Goal: Task Accomplishment & Management: Manage account settings

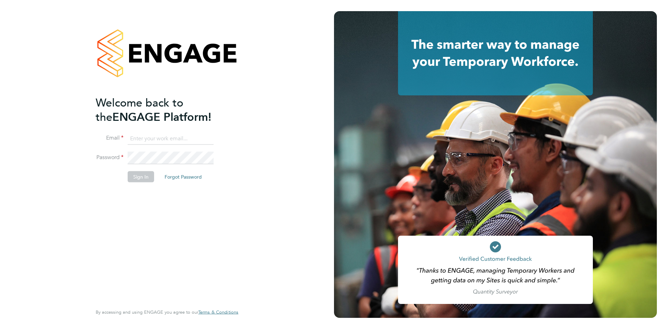
type input "shauna@falcongreen.co.uk"
click at [135, 181] on button "Sign In" at bounding box center [141, 176] width 26 height 11
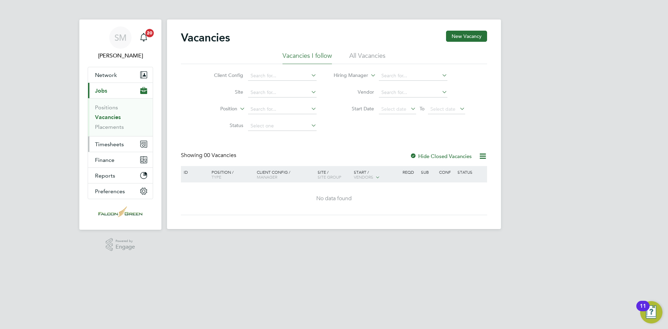
click at [122, 144] on span "Timesheets" at bounding box center [109, 144] width 29 height 7
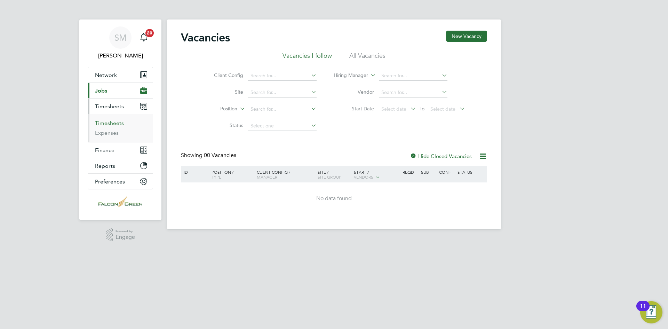
click at [115, 122] on link "Timesheets" at bounding box center [109, 123] width 29 height 7
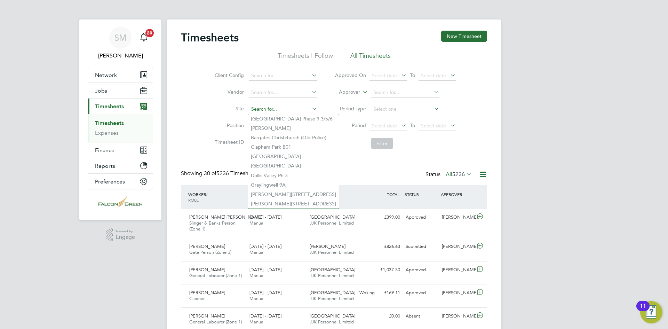
click at [268, 110] on input at bounding box center [283, 109] width 69 height 10
click at [269, 135] on li "Bargates Christchurch (Old Police)" at bounding box center [293, 137] width 91 height 9
type input "Bargates Christchurch (Old Police)"
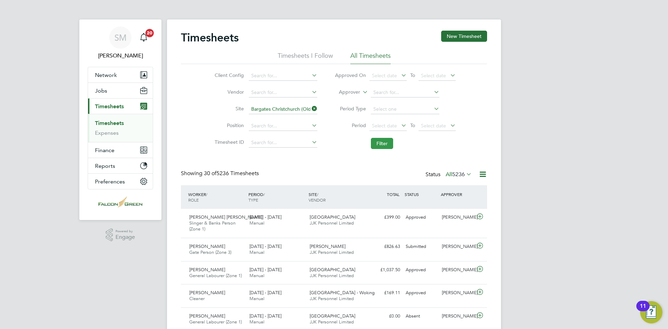
click at [381, 147] on button "Filter" at bounding box center [382, 143] width 22 height 11
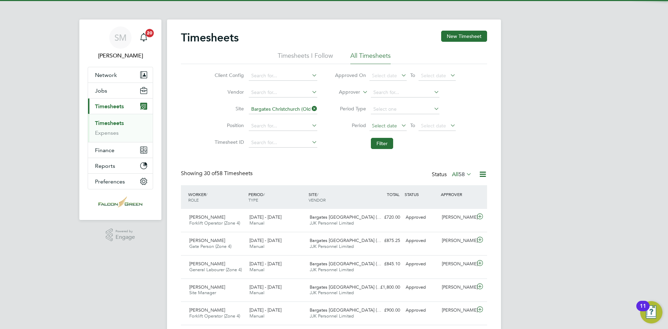
click at [385, 125] on span "Select date" at bounding box center [384, 125] width 25 height 6
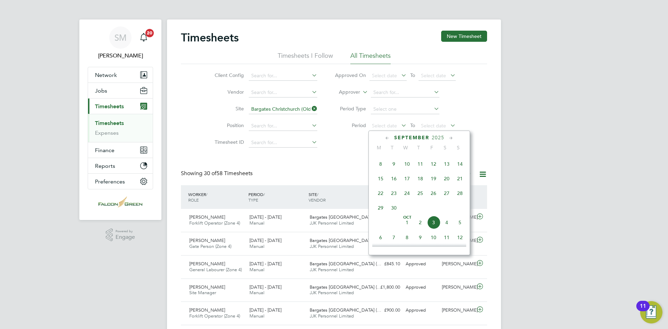
click at [381, 197] on span "22" at bounding box center [380, 192] width 13 height 13
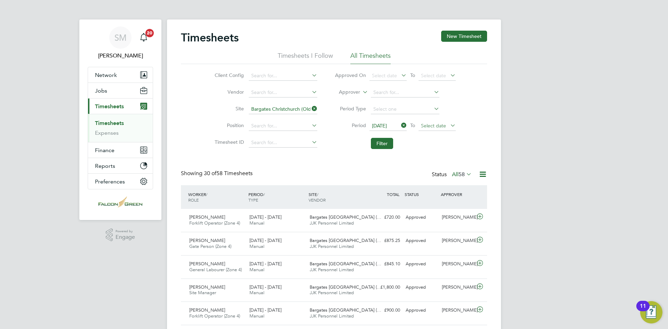
click at [436, 127] on span "Select date" at bounding box center [433, 125] width 25 height 6
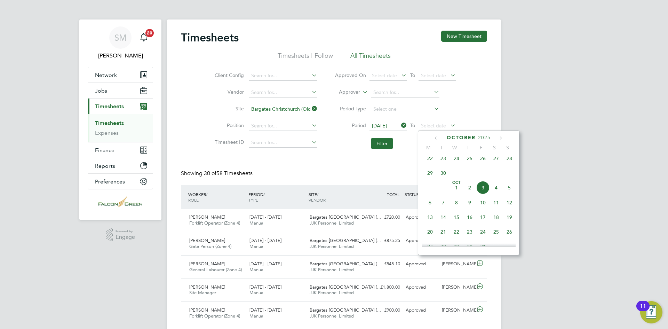
click at [508, 165] on span "28" at bounding box center [509, 158] width 13 height 13
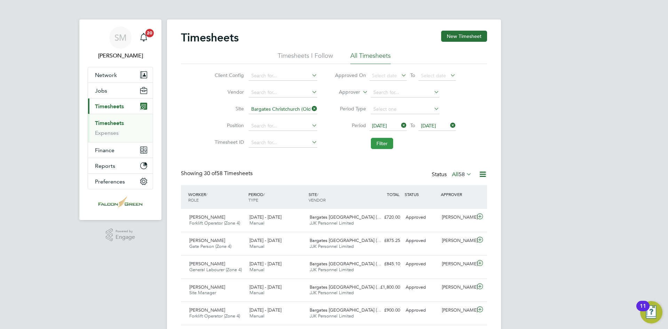
click at [378, 141] on button "Filter" at bounding box center [382, 143] width 22 height 11
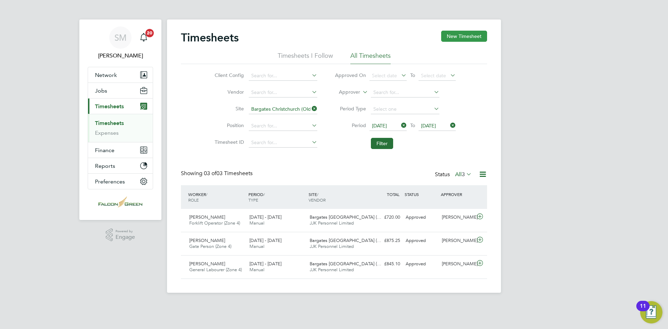
click at [466, 33] on button "New Timesheet" at bounding box center [464, 36] width 46 height 11
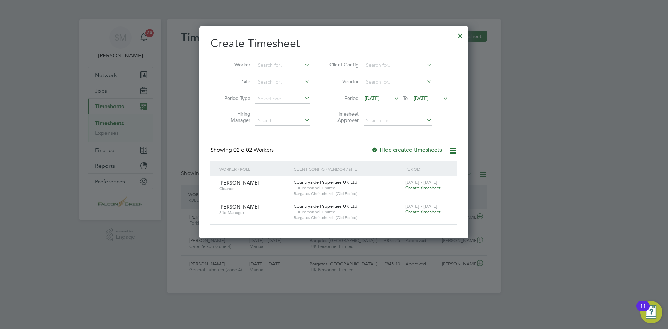
click at [417, 210] on span "Create timesheet" at bounding box center [422, 212] width 35 height 6
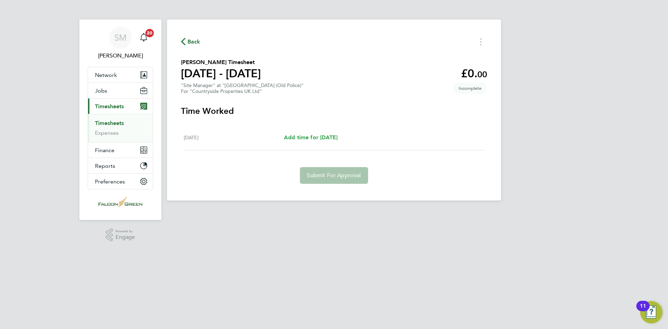
click at [328, 138] on span "Add time for [DATE]" at bounding box center [311, 137] width 54 height 7
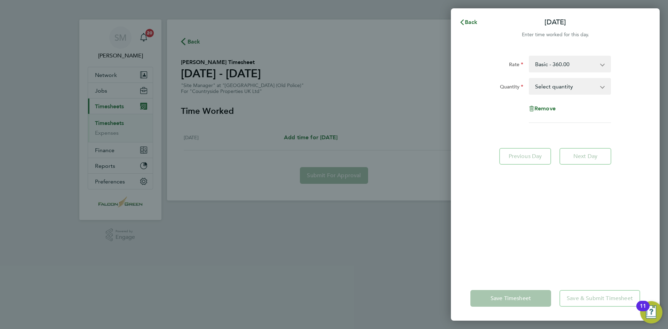
click at [569, 89] on select "Select quantity 0.5 1" at bounding box center [565, 86] width 72 height 15
select select "1"
click at [529, 79] on select "Select quantity 0.5 1" at bounding box center [565, 86] width 72 height 15
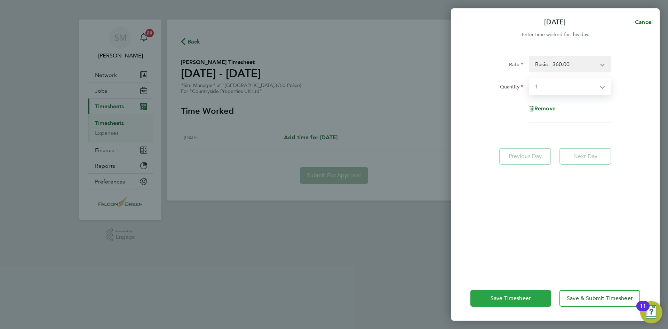
click at [501, 301] on span "Save Timesheet" at bounding box center [510, 298] width 40 height 7
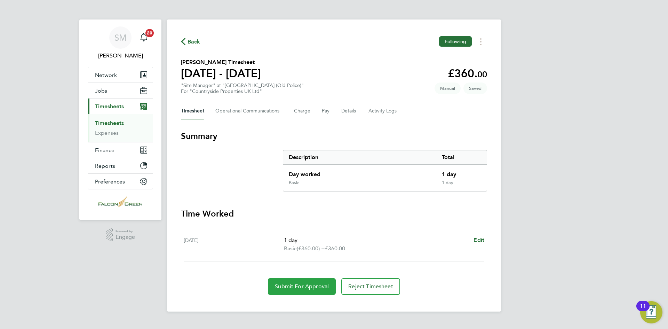
click at [300, 283] on span "Submit For Approval" at bounding box center [302, 286] width 54 height 7
click at [184, 42] on icon "button" at bounding box center [183, 41] width 5 height 7
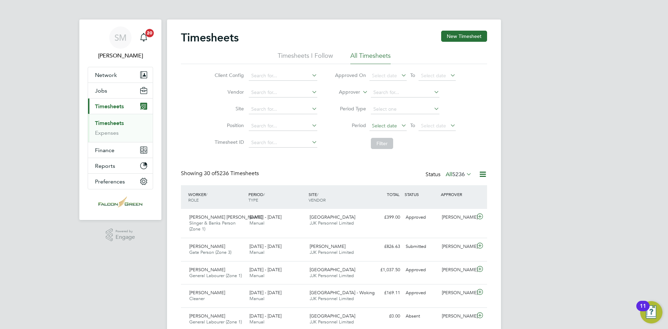
click at [398, 126] on span "Select date" at bounding box center [387, 125] width 37 height 9
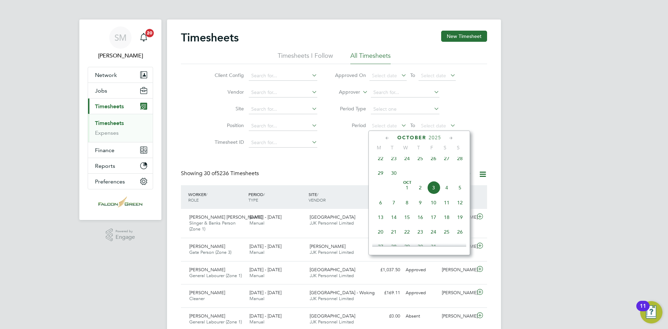
click at [382, 162] on span "22" at bounding box center [380, 158] width 13 height 13
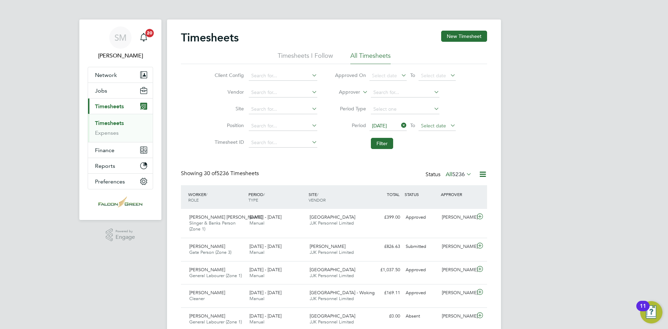
click at [443, 126] on span "Select date" at bounding box center [433, 125] width 25 height 6
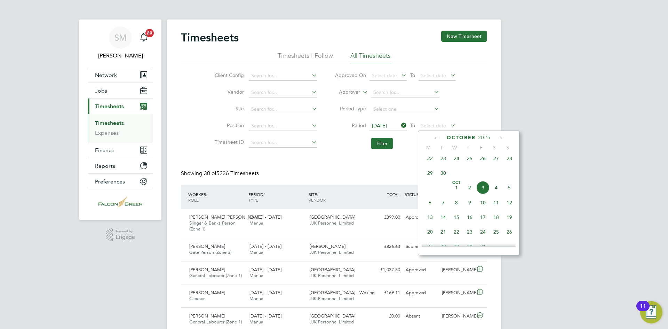
click at [510, 164] on span "28" at bounding box center [509, 158] width 13 height 13
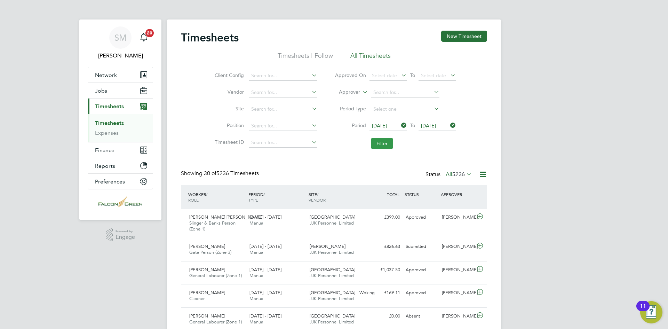
click at [385, 142] on button "Filter" at bounding box center [382, 143] width 22 height 11
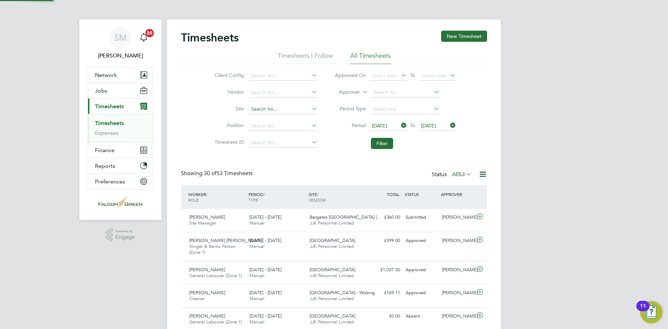
click at [256, 109] on input at bounding box center [283, 109] width 69 height 10
click at [266, 116] on b "Bargate" at bounding box center [260, 119] width 18 height 6
type input "Bargates Christchurch (Old Police)"
click at [385, 144] on button "Filter" at bounding box center [382, 143] width 22 height 11
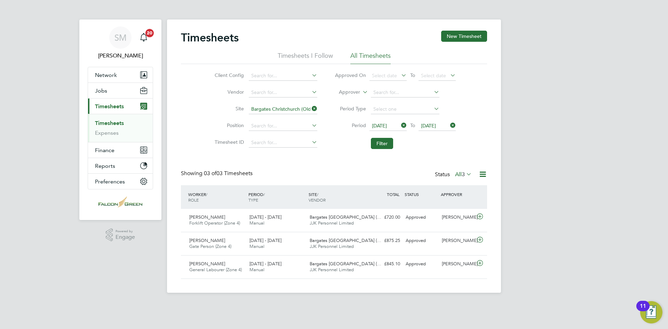
click at [308, 53] on li "Timesheets I Follow" at bounding box center [305, 57] width 55 height 13
